Goal: Information Seeking & Learning: Learn about a topic

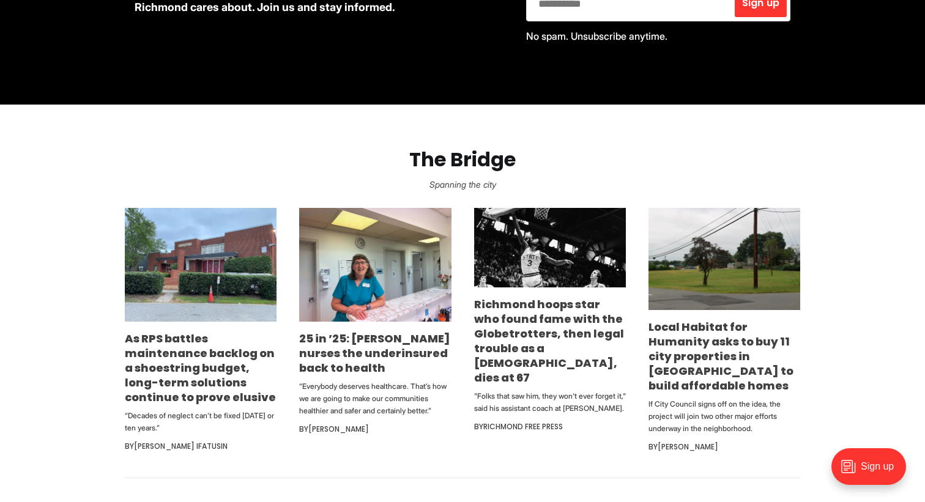
scroll to position [633, 0]
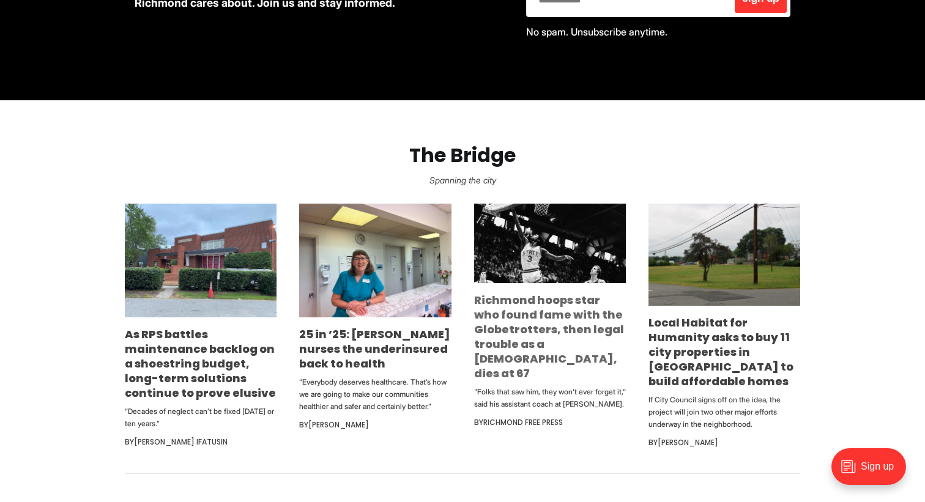
click at [521, 307] on link "Richmond hoops star who found fame with the Globetrotters, then legal trouble a…" at bounding box center [549, 336] width 150 height 89
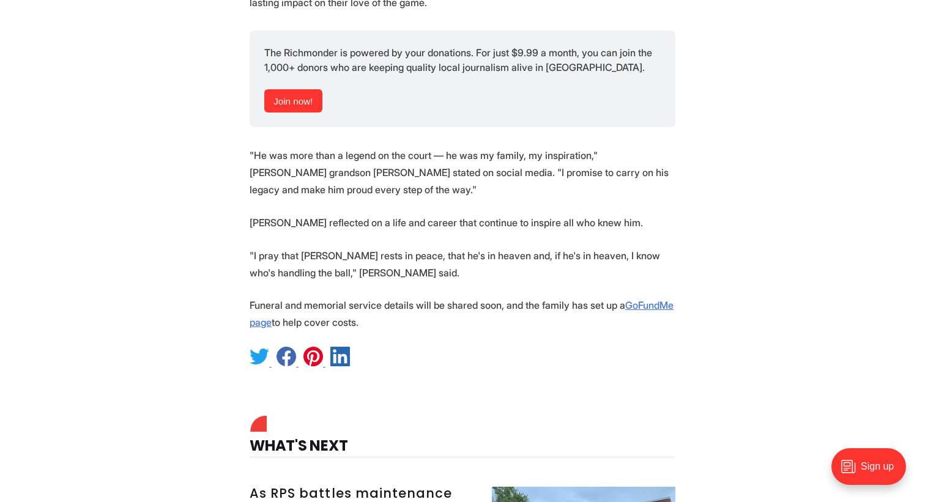
scroll to position [1631, 0]
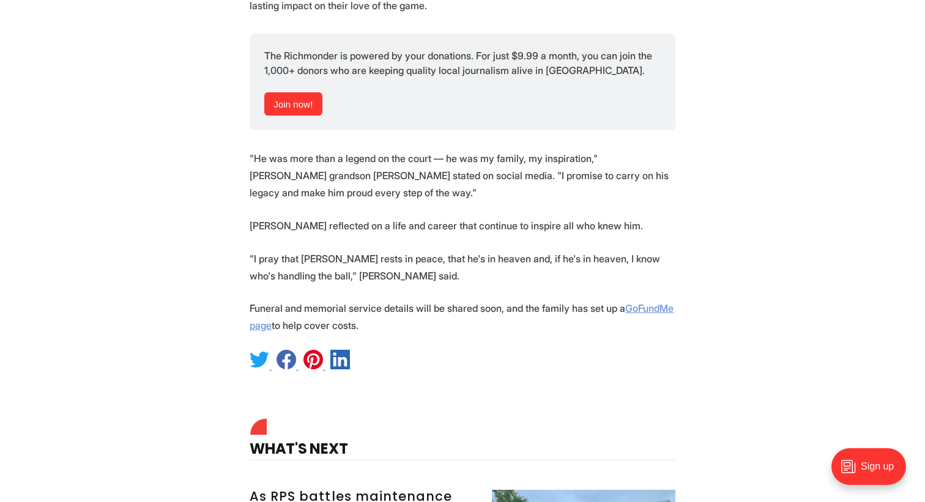
click at [292, 302] on link "GoFundMe page" at bounding box center [462, 316] width 424 height 29
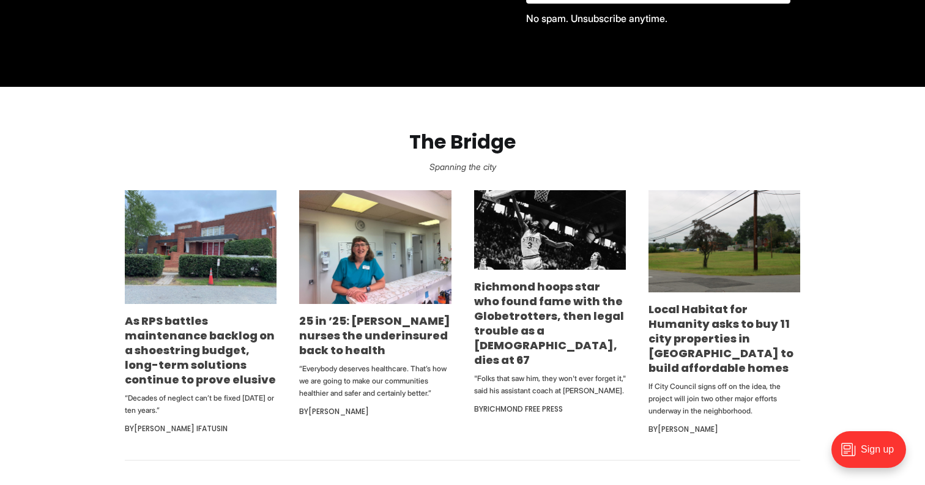
scroll to position [629, 0]
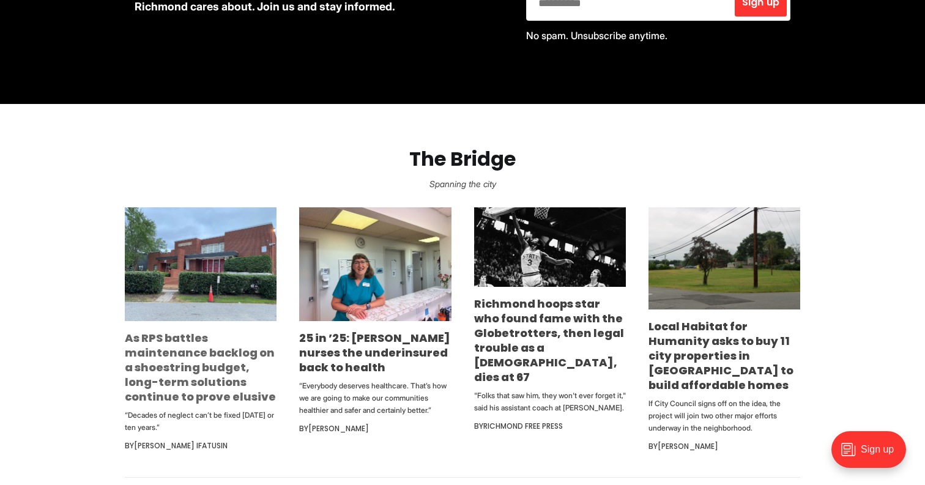
click at [182, 355] on link "As RPS battles maintenance backlog on a shoestring budget, long-term solutions …" at bounding box center [200, 367] width 151 height 74
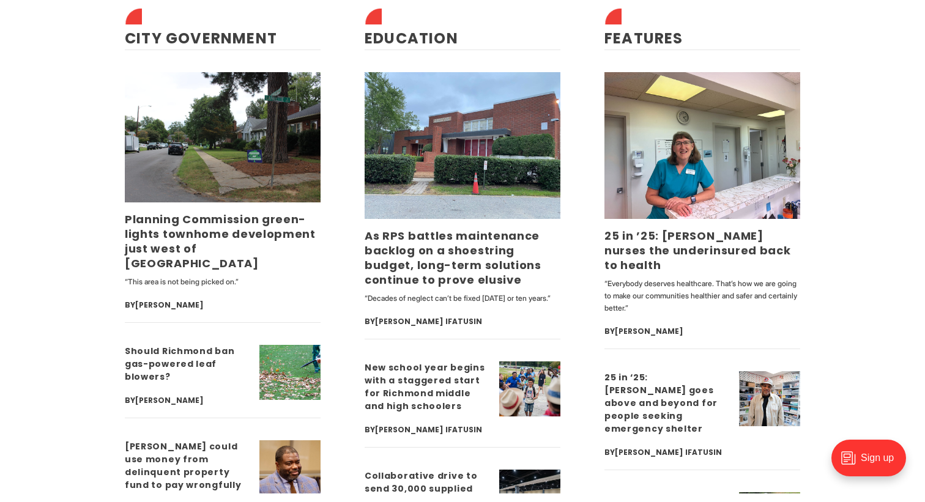
scroll to position [3092, 0]
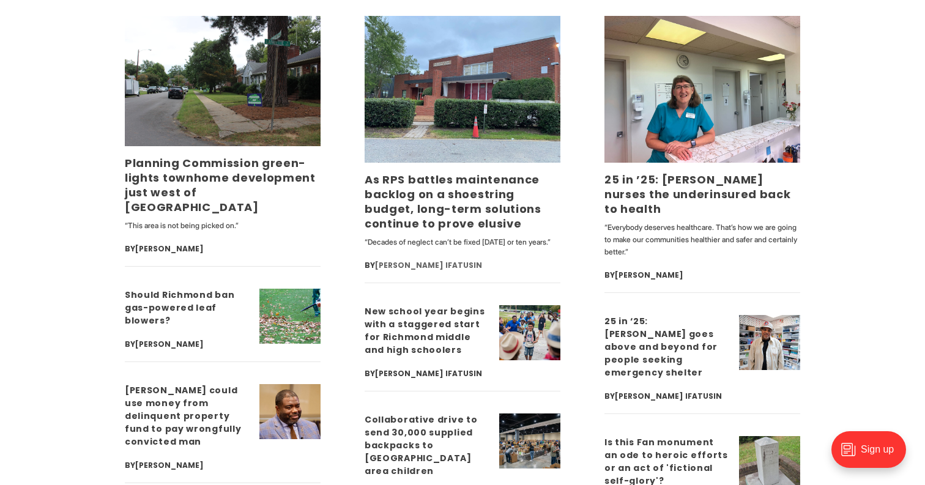
click at [382, 270] on link "[PERSON_NAME] Ifatusin" at bounding box center [428, 265] width 107 height 10
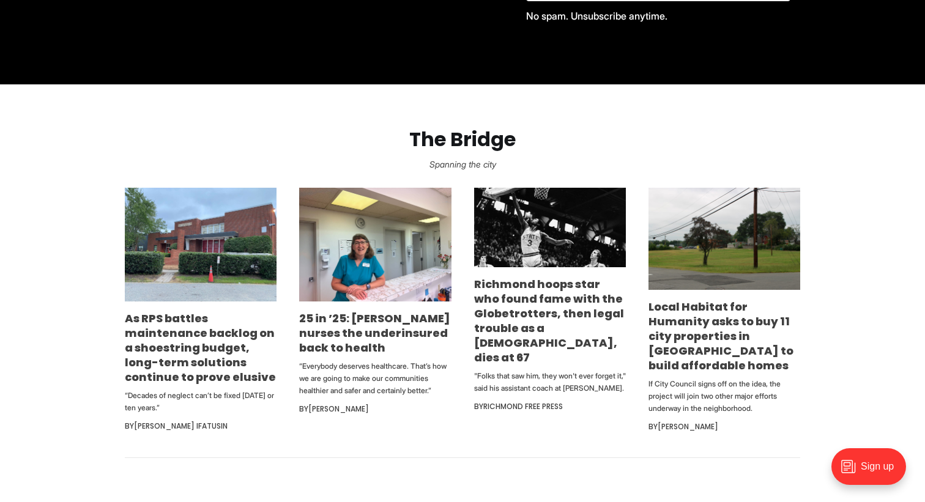
scroll to position [653, 0]
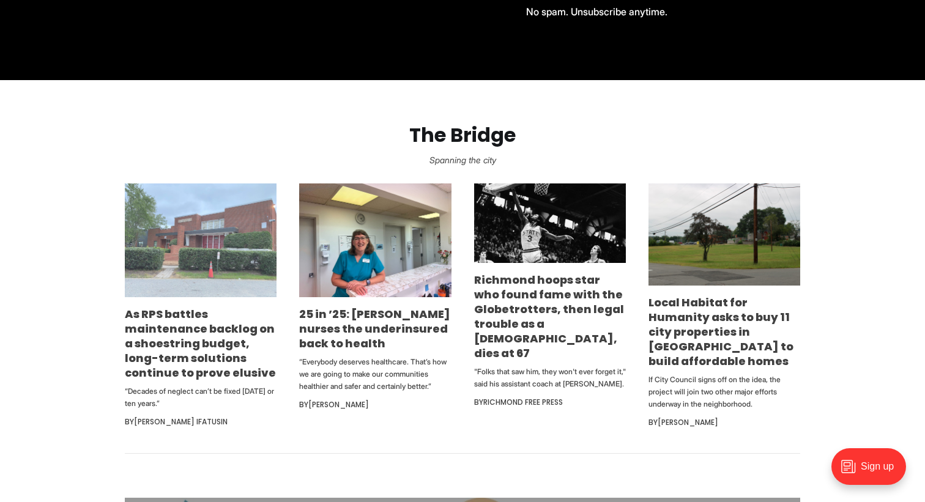
click at [229, 253] on img at bounding box center [201, 241] width 152 height 114
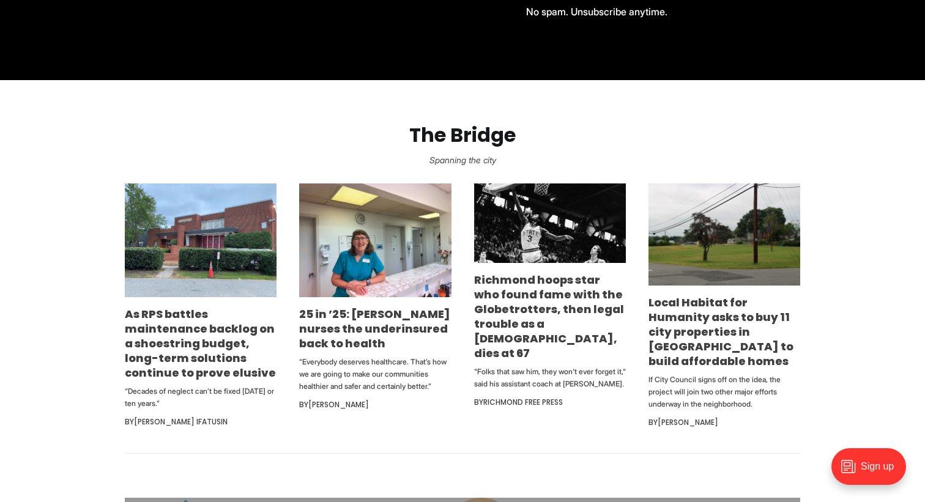
click at [873, 332] on section "The Bridge Spanning the city As RPS battles maintenance backlog on a shoestring…" at bounding box center [462, 267] width 925 height 374
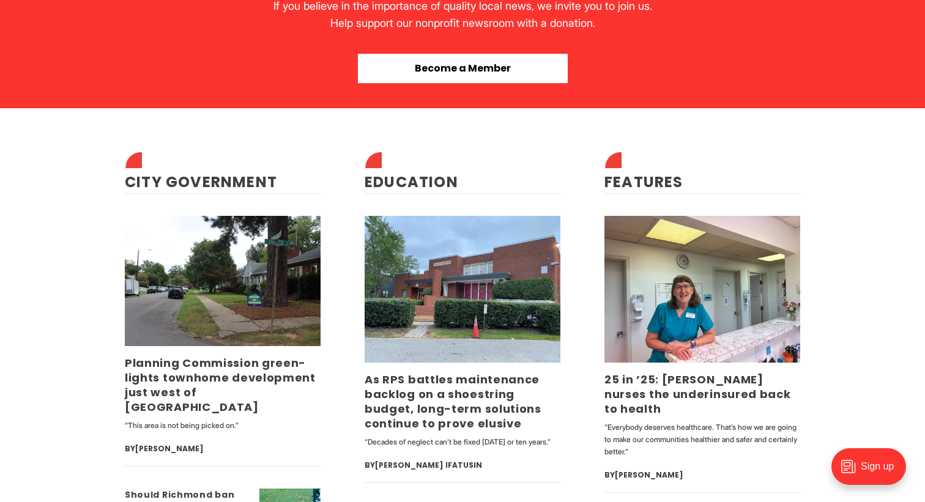
scroll to position [2854, 0]
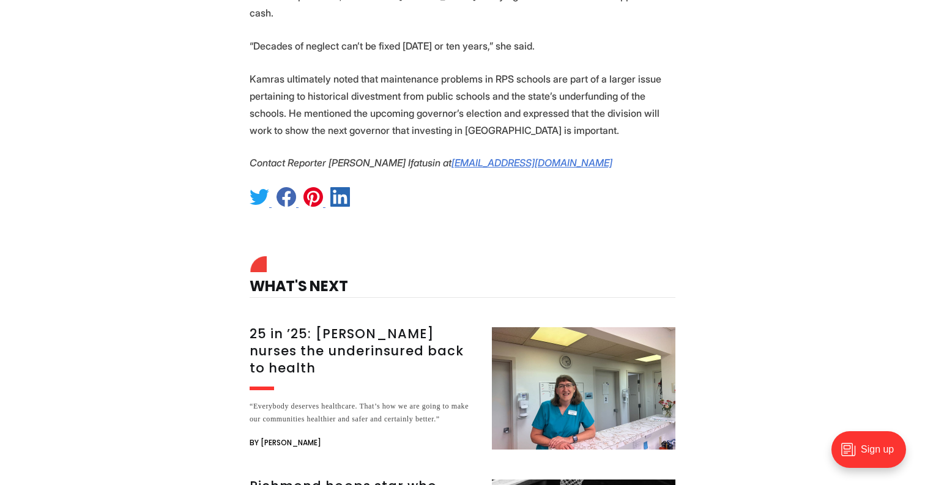
scroll to position [2769, 0]
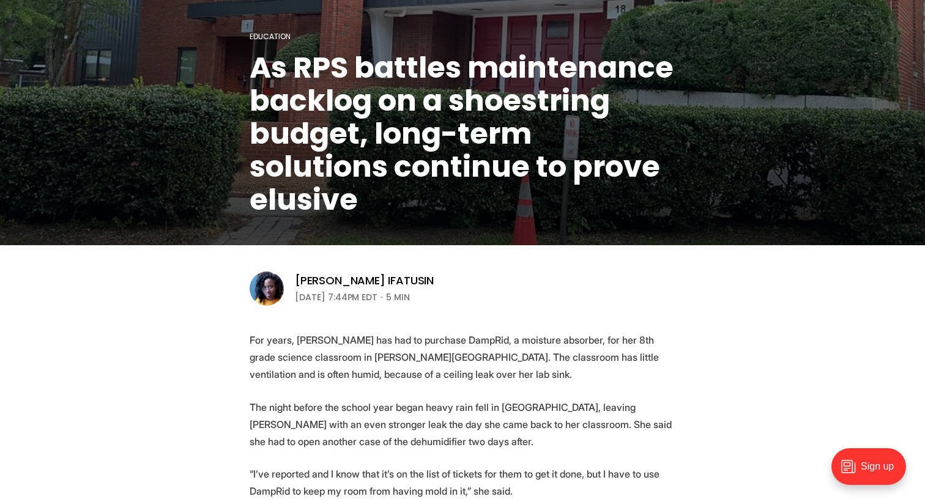
scroll to position [157, 0]
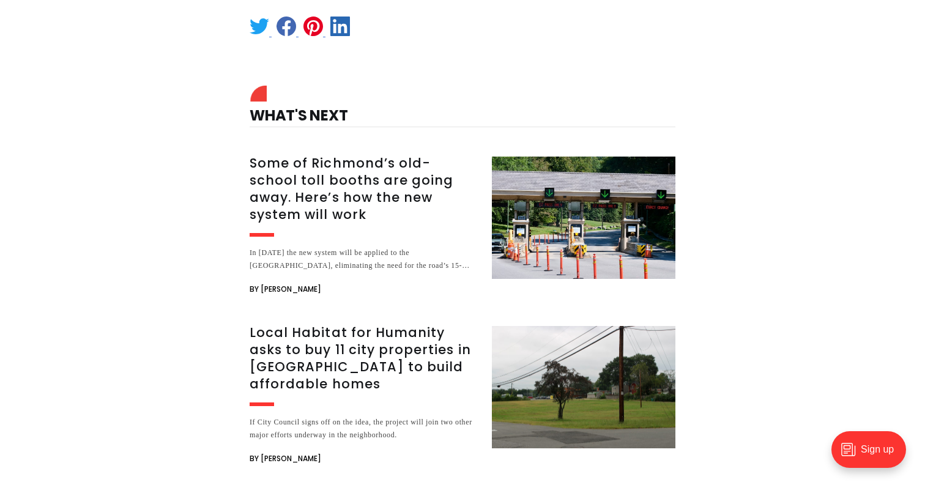
scroll to position [3903, 0]
